Goal: Navigation & Orientation: Find specific page/section

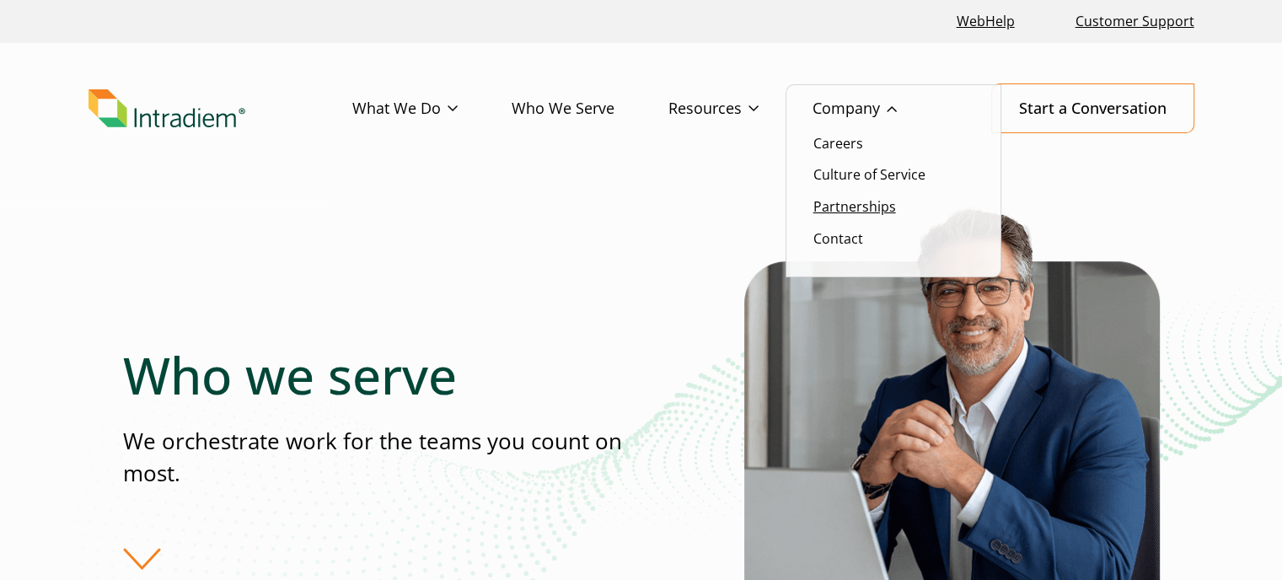
click at [863, 215] on link "Partnerships" at bounding box center [855, 206] width 83 height 19
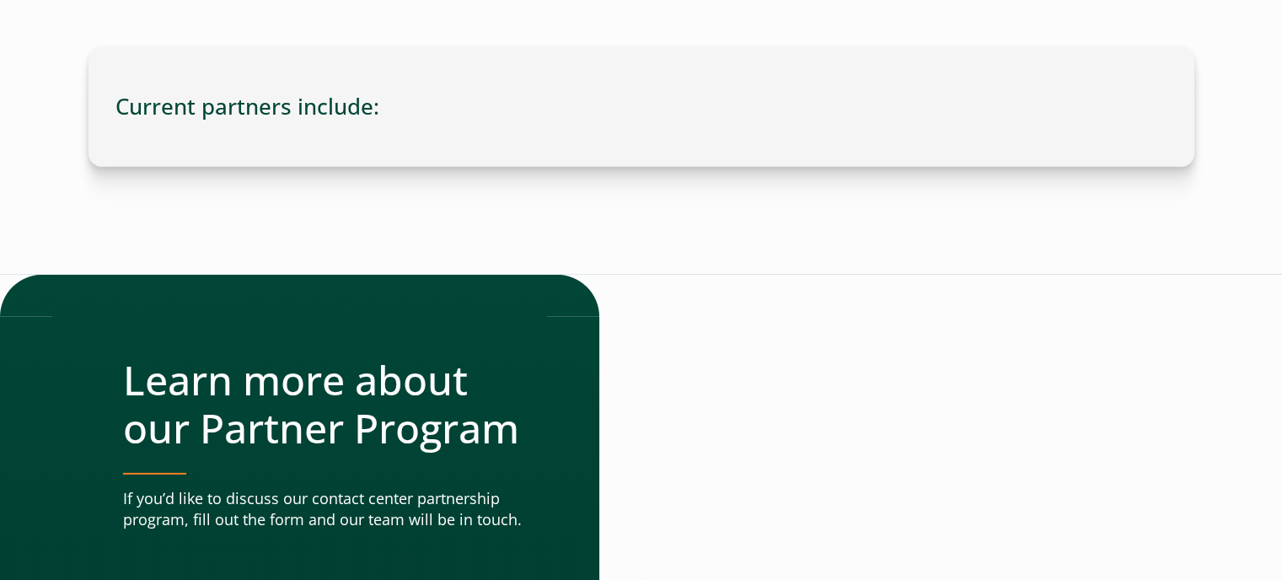
scroll to position [5104, 0]
